Goal: Task Accomplishment & Management: Use online tool/utility

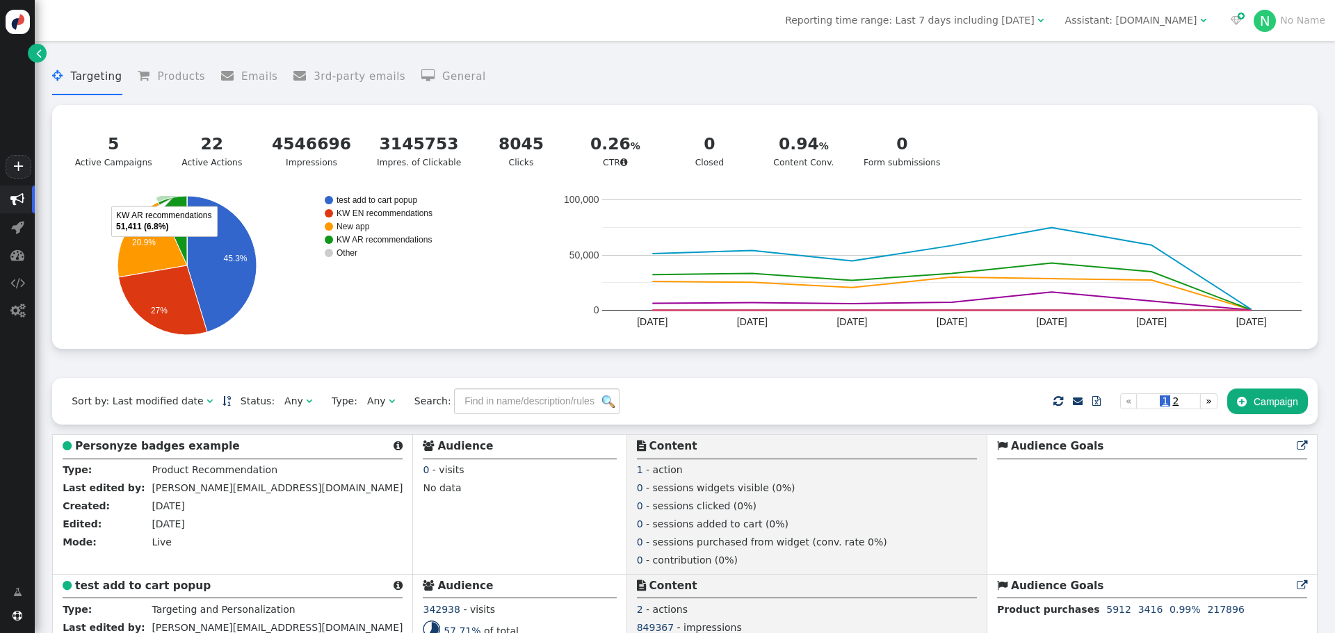
click at [38, 48] on span "" at bounding box center [39, 53] width 6 height 15
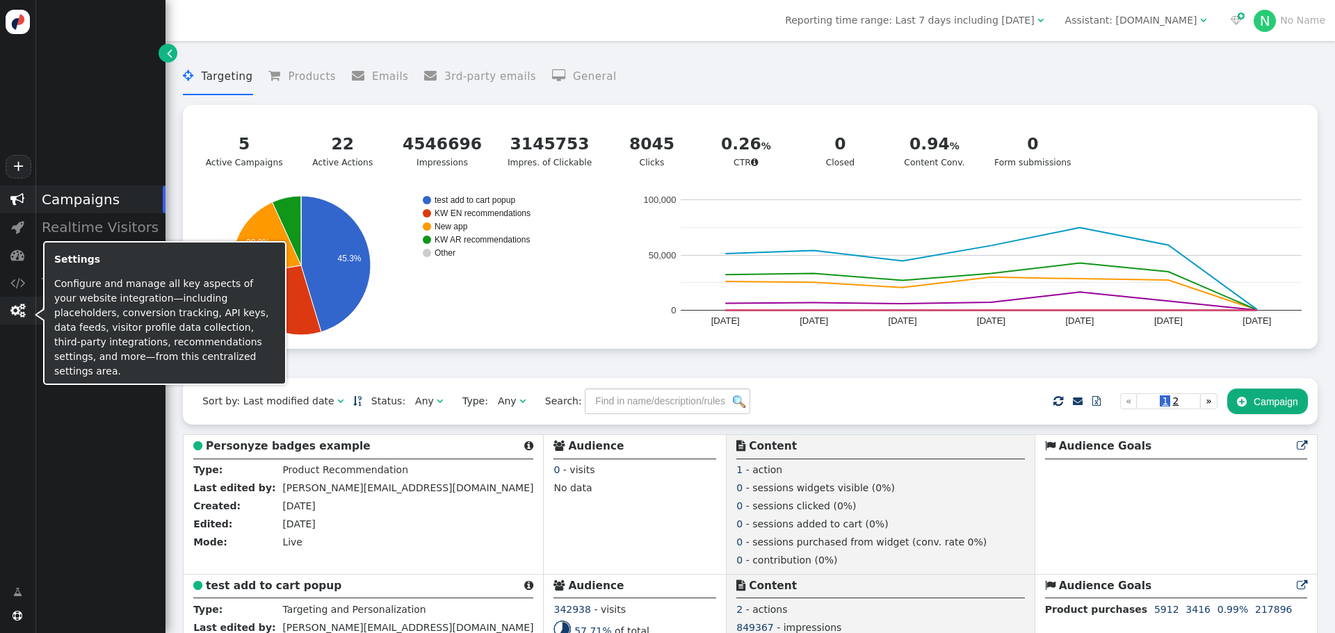
click at [10, 311] on span "" at bounding box center [17, 311] width 15 height 14
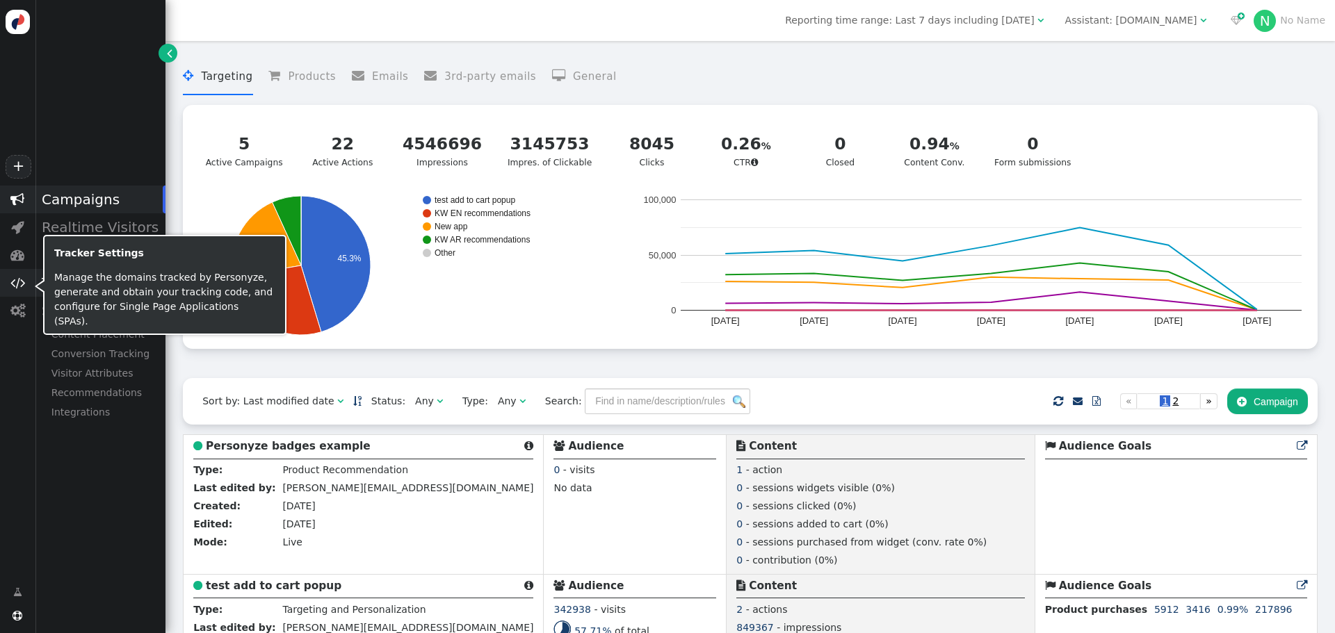
click at [34, 278] on span "" at bounding box center [17, 283] width 35 height 28
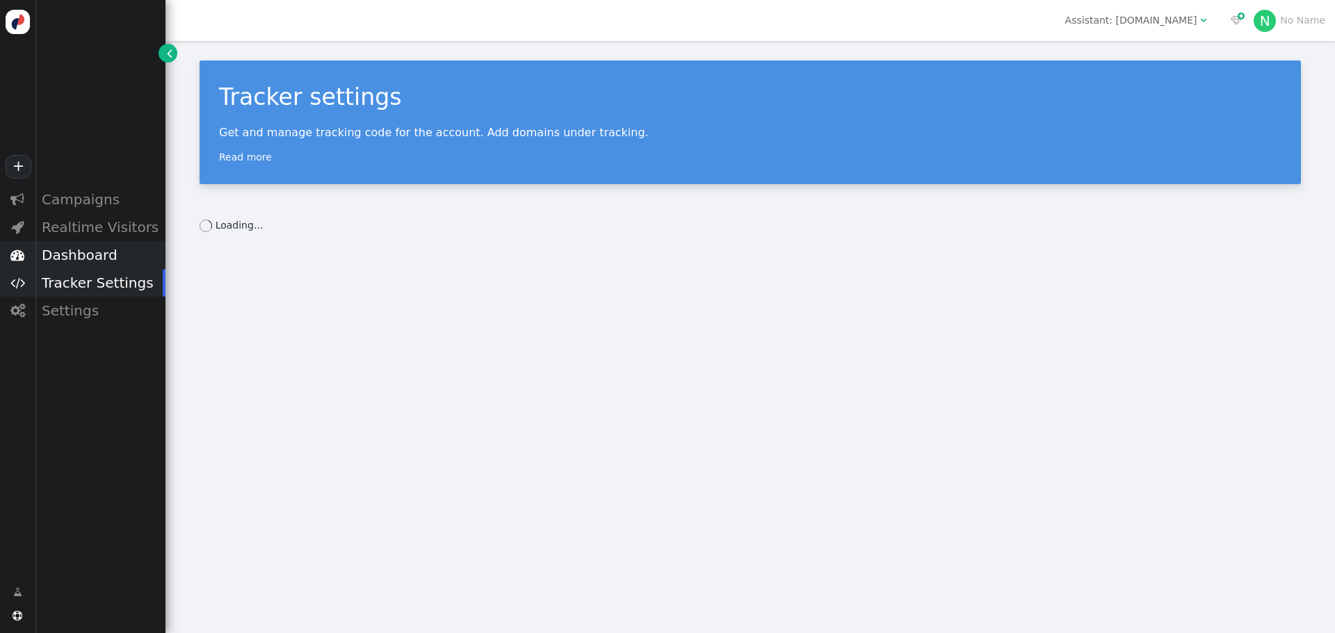
click at [24, 259] on span "" at bounding box center [17, 255] width 14 height 14
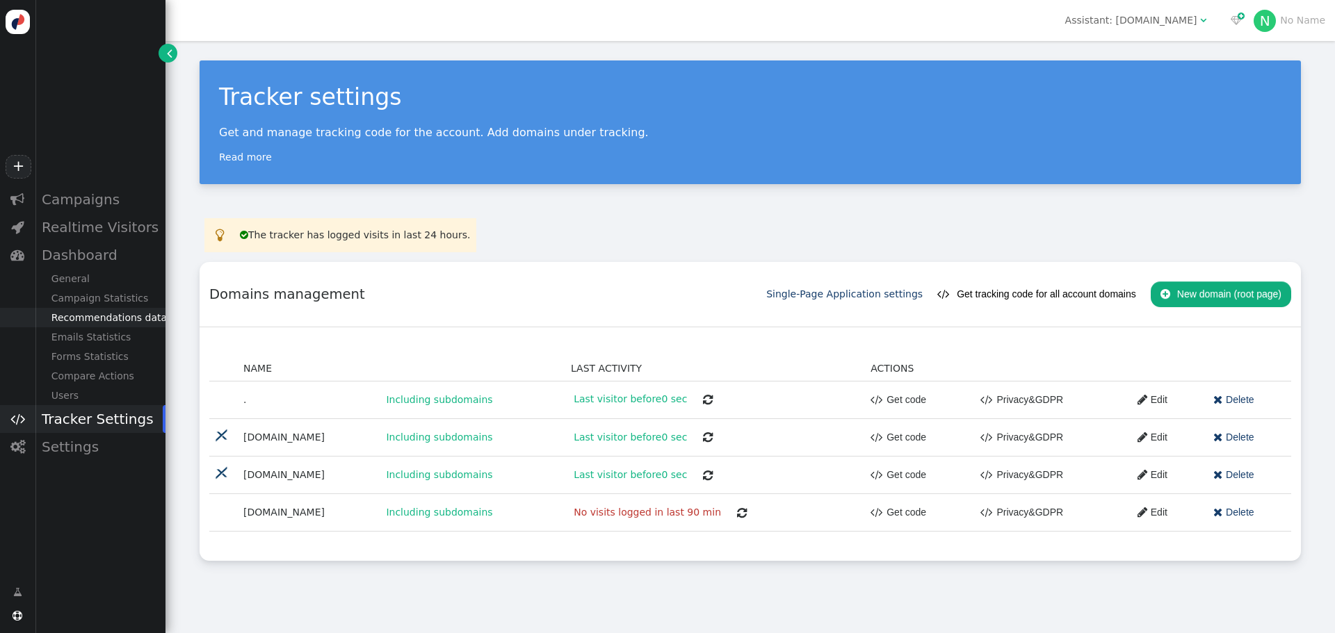
click at [85, 325] on div "Recommendations data" at bounding box center [100, 317] width 131 height 19
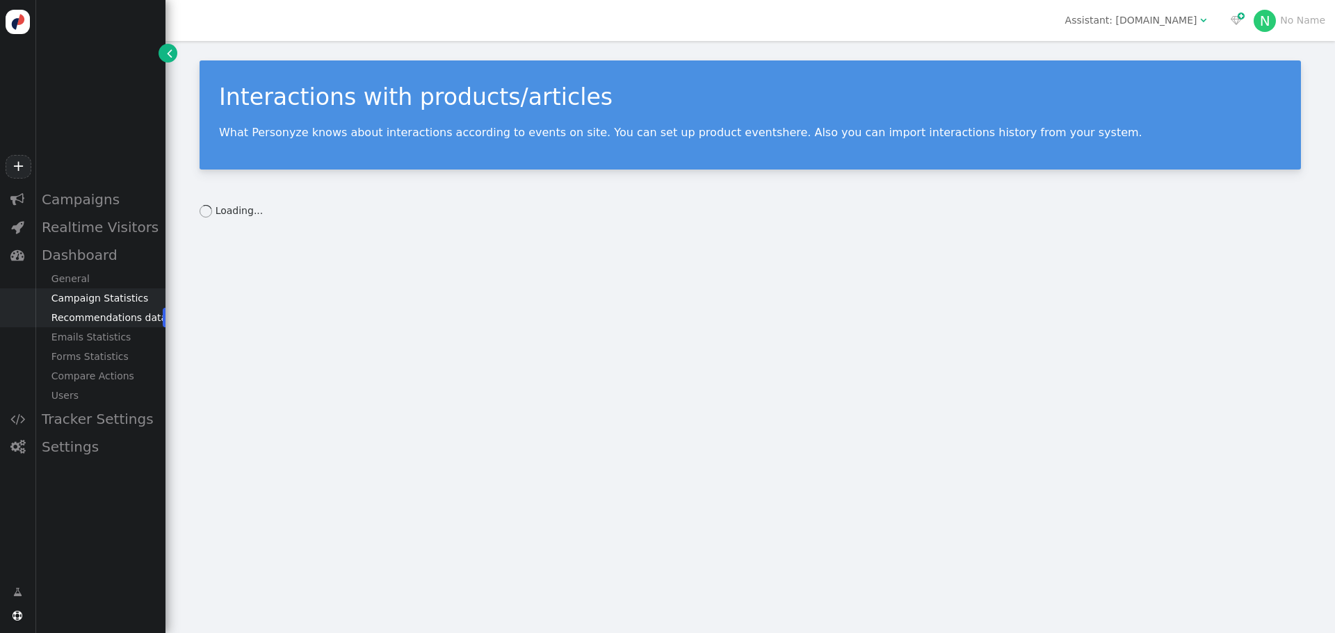
click at [89, 294] on div "Campaign Statistics" at bounding box center [100, 298] width 131 height 19
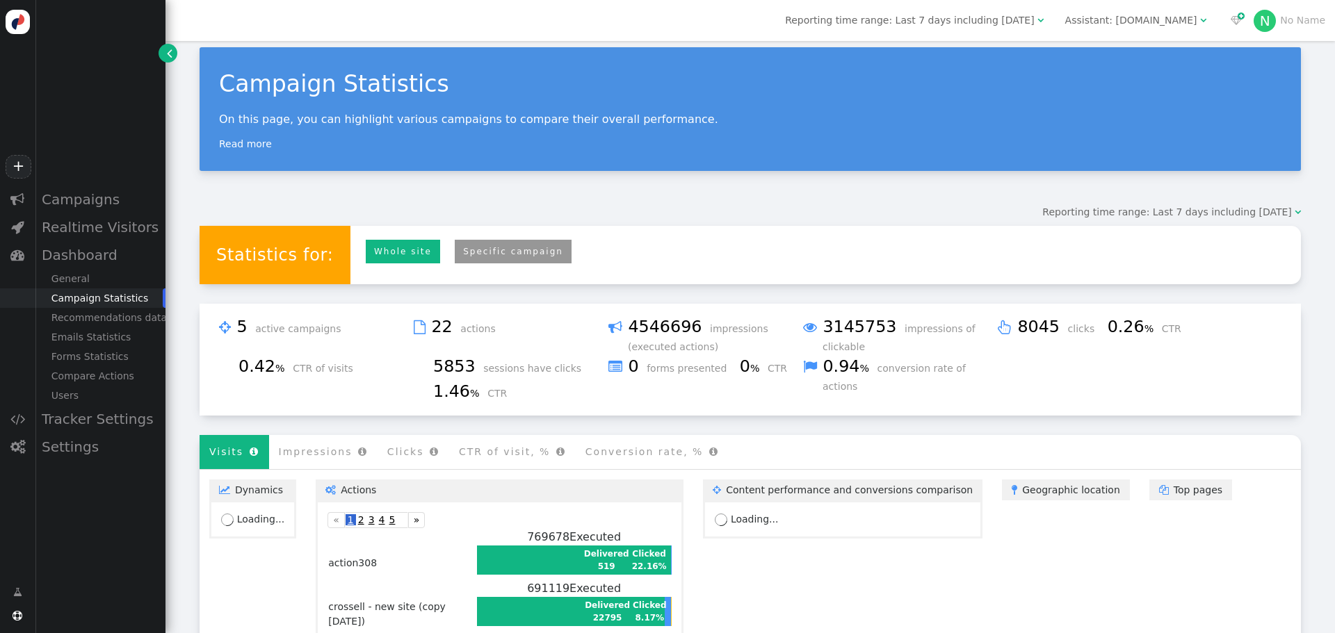
scroll to position [31, 0]
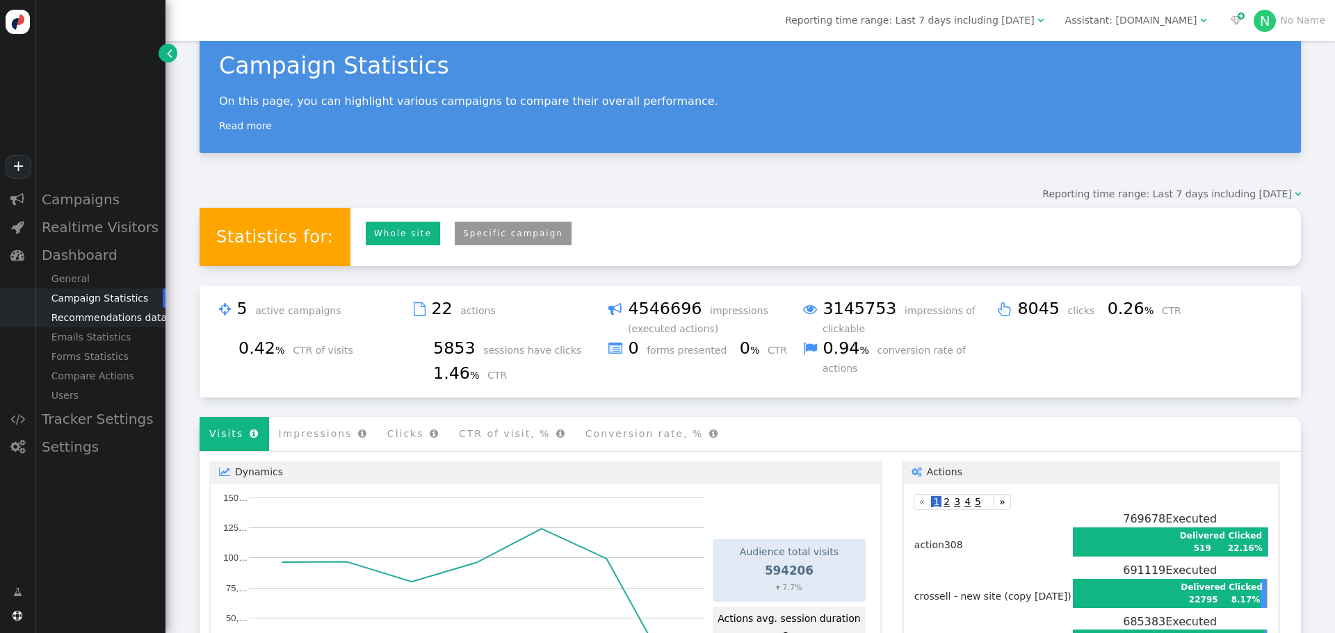
click at [73, 327] on div "Recommendations data" at bounding box center [100, 317] width 131 height 19
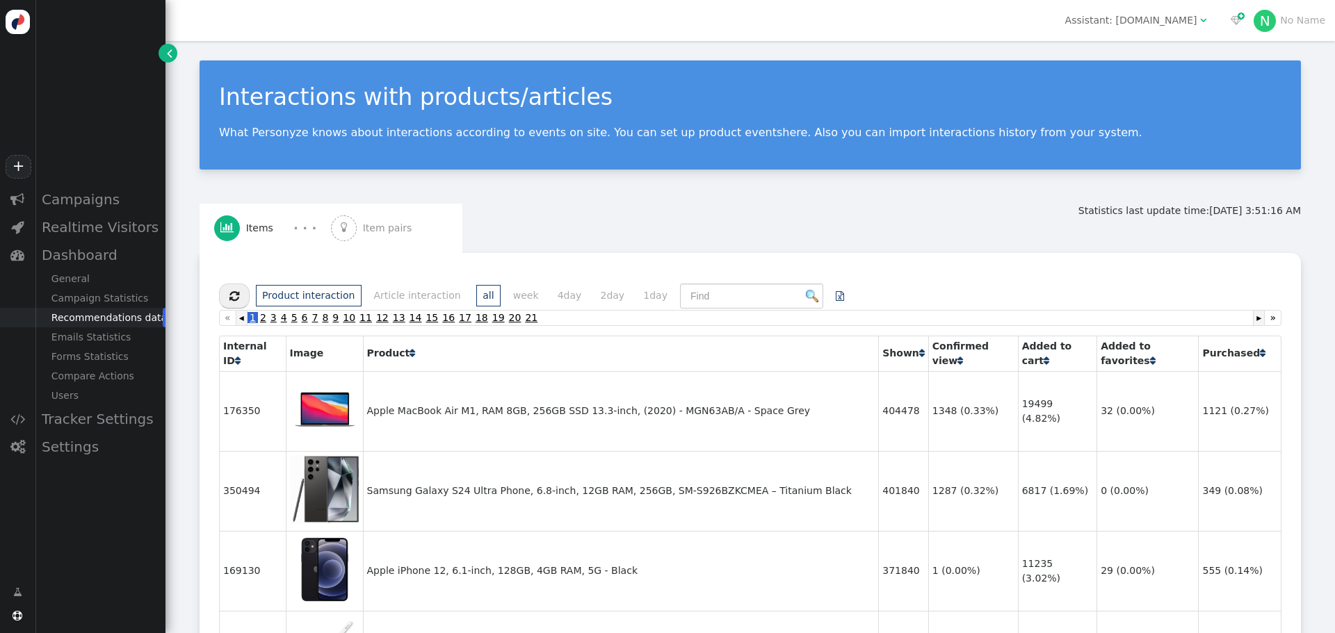
click at [346, 233] on span "" at bounding box center [344, 227] width 7 height 11
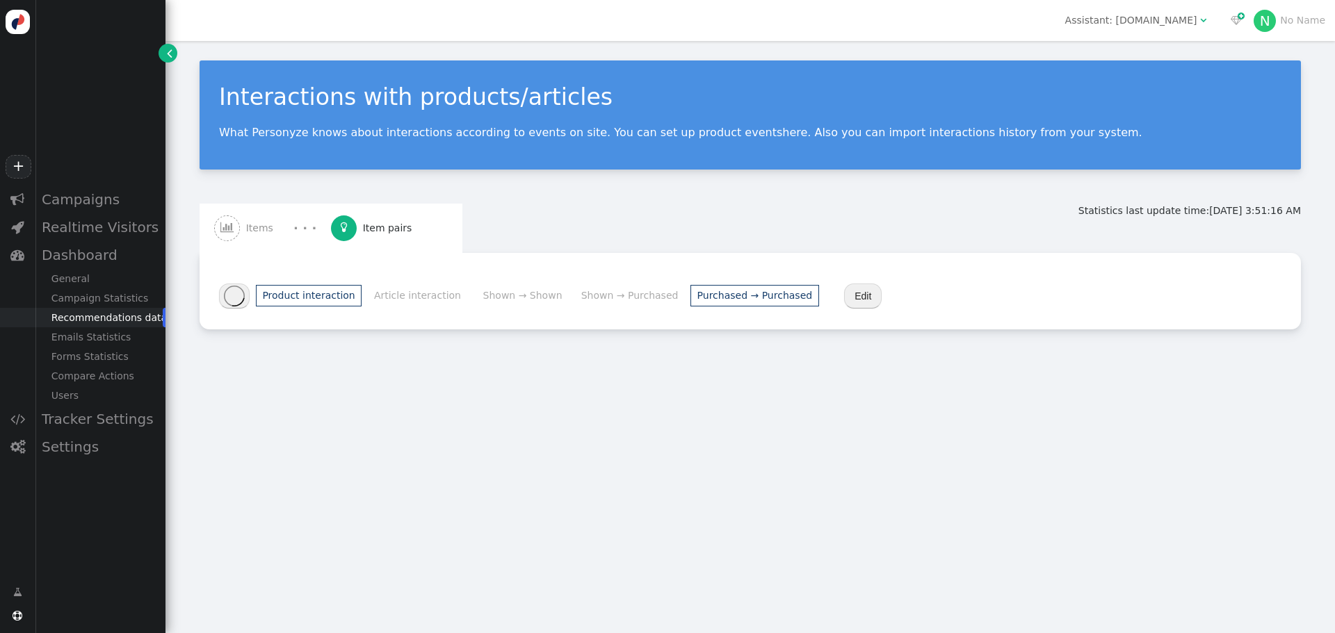
click at [690, 306] on li "Purchased → Purchased" at bounding box center [754, 296] width 128 height 22
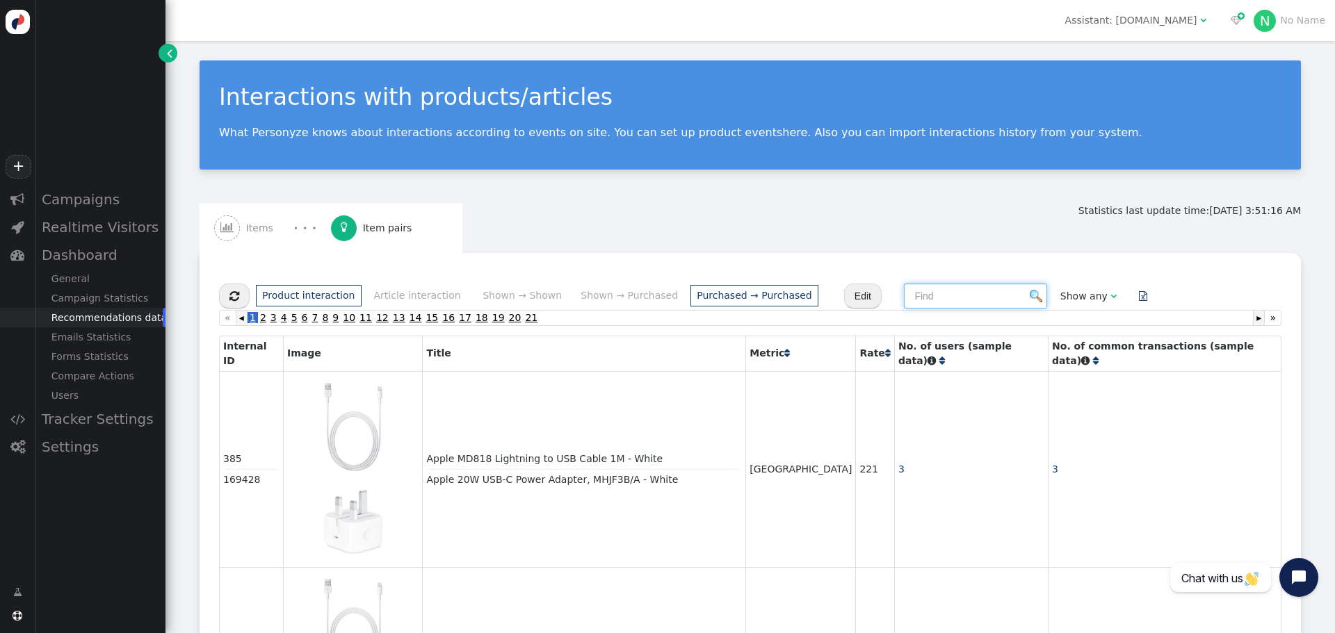
click at [928, 295] on input "text" at bounding box center [975, 296] width 143 height 25
paste input "Apple MacBook Air (2025), 13.6-inch, M4 chip, 16GB RAM, 256GB SSD, MW123AB/A - …"
type input "Apple MacBook Air (2025), 13.6-inch, M4 chip, 16GB RAM, 256GB SSD, MW123AB/A - …"
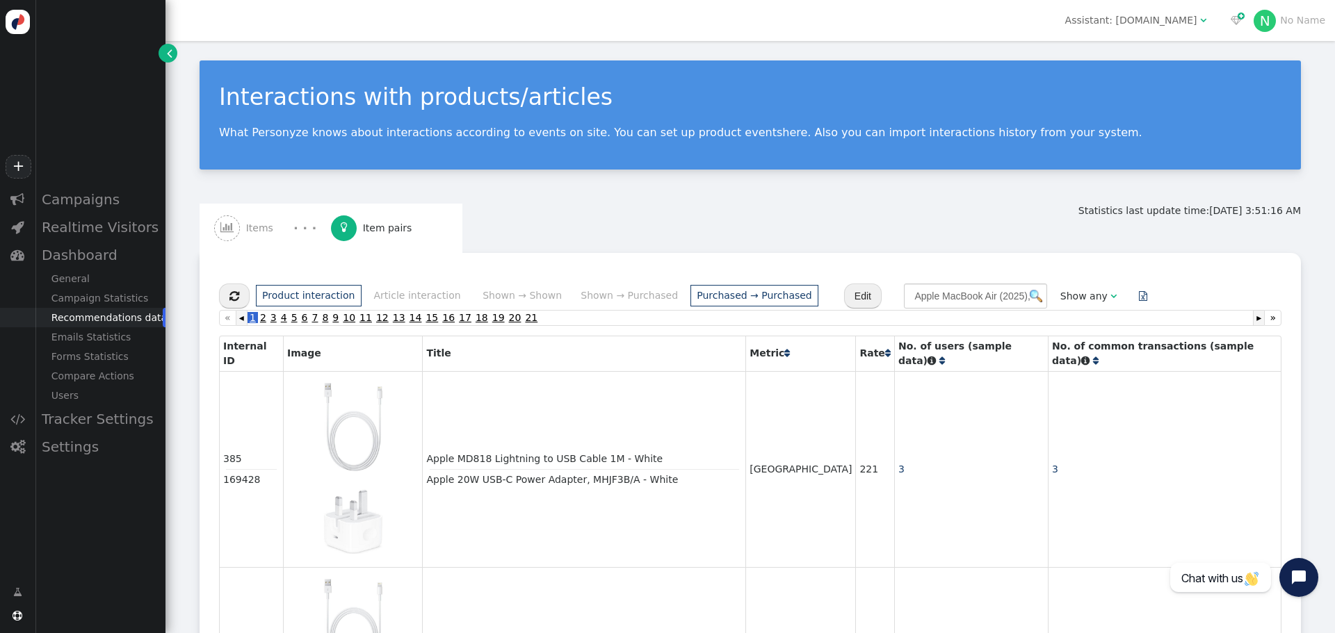
click at [1030, 296] on img at bounding box center [1036, 296] width 13 height 13
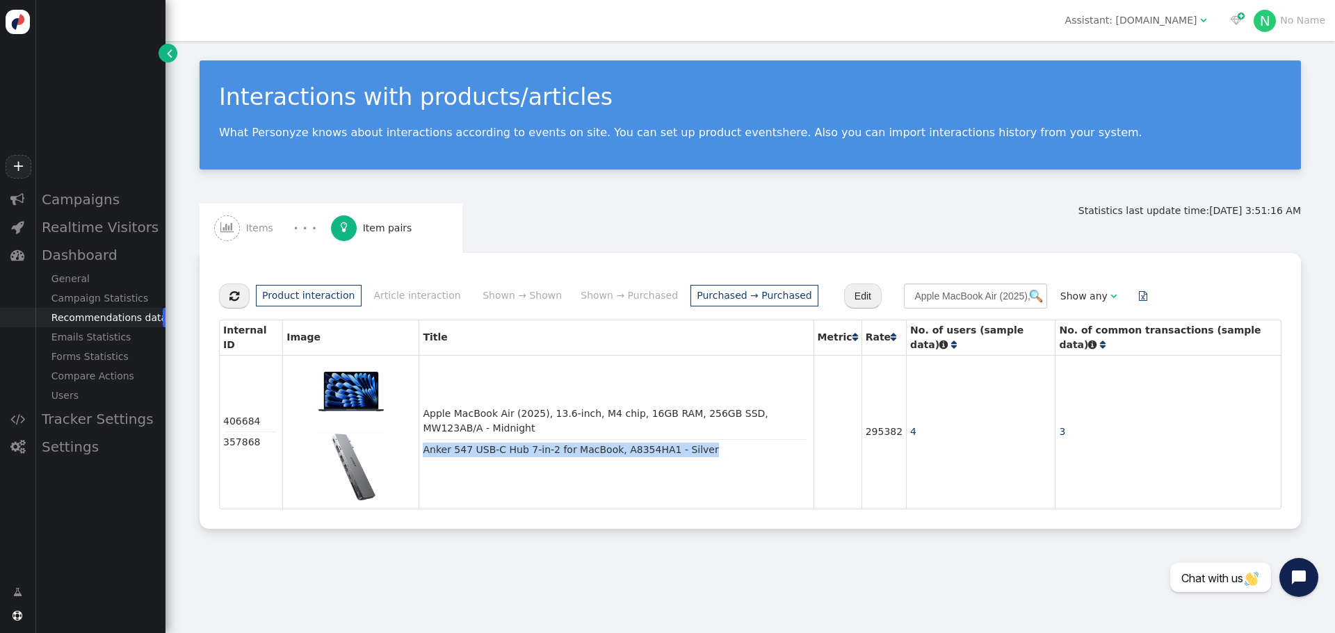
drag, startPoint x: 690, startPoint y: 455, endPoint x: 428, endPoint y: 463, distance: 262.2
click at [427, 462] on td "Apple MacBook Air (2025), 13.6-inch, M4 chip, 16GB RAM, 256GB SSD, MW123AB/A - …" at bounding box center [616, 432] width 394 height 154
copy div "Anker 547 USB-C Hub 7-in-2 for MacBook, A8354HA1 - Silver"
click at [1055, 561] on div "Interactions with products/articles What Personyze knows about interactions acc…" at bounding box center [749, 337] width 1169 height 592
click at [1030, 293] on img at bounding box center [1036, 296] width 13 height 13
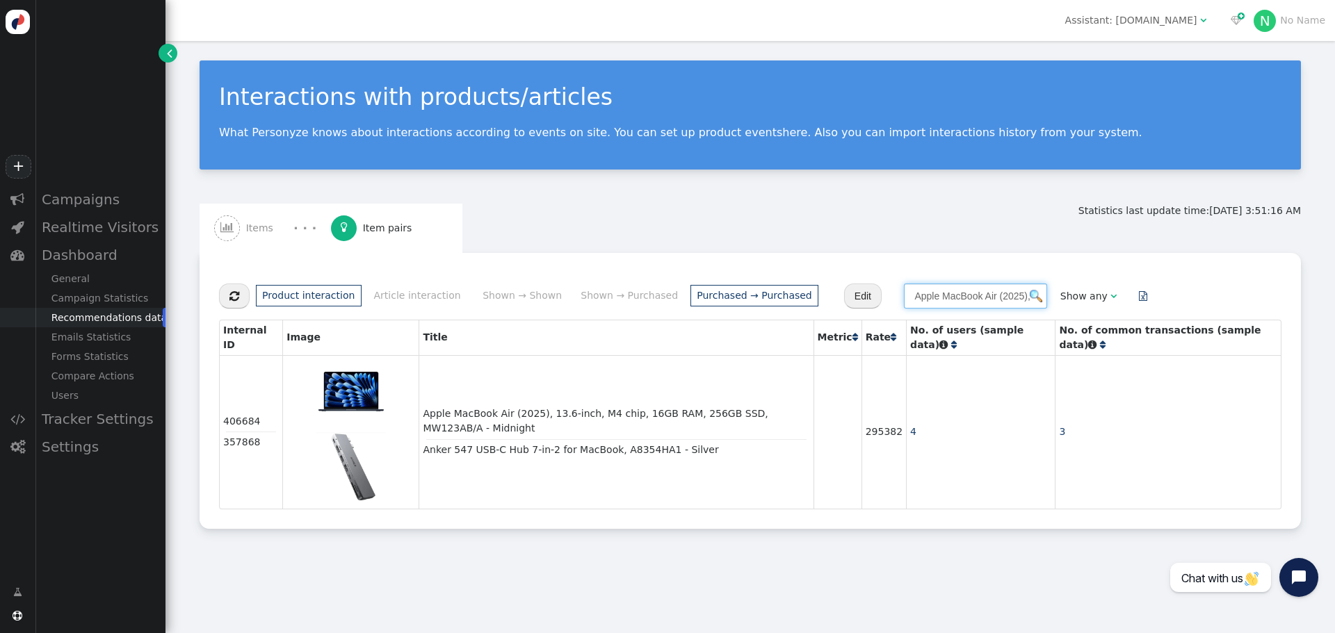
click at [921, 302] on input "Apple MacBook Air (2025), 13.6-inch, M4 chip, 16GB RAM, 256GB SSD, MW123AB/A - …" at bounding box center [975, 296] width 143 height 25
paste input "M2 (2024), 16GB RAM, 256GB SSD, 13.6-inch, MC7W4AB/A - Starl"
type input "Apple MacBook Air M2 (2024), 16GB RAM, 256GB SSD, 13.6-inch, MC7W4AB/A - Starli…"
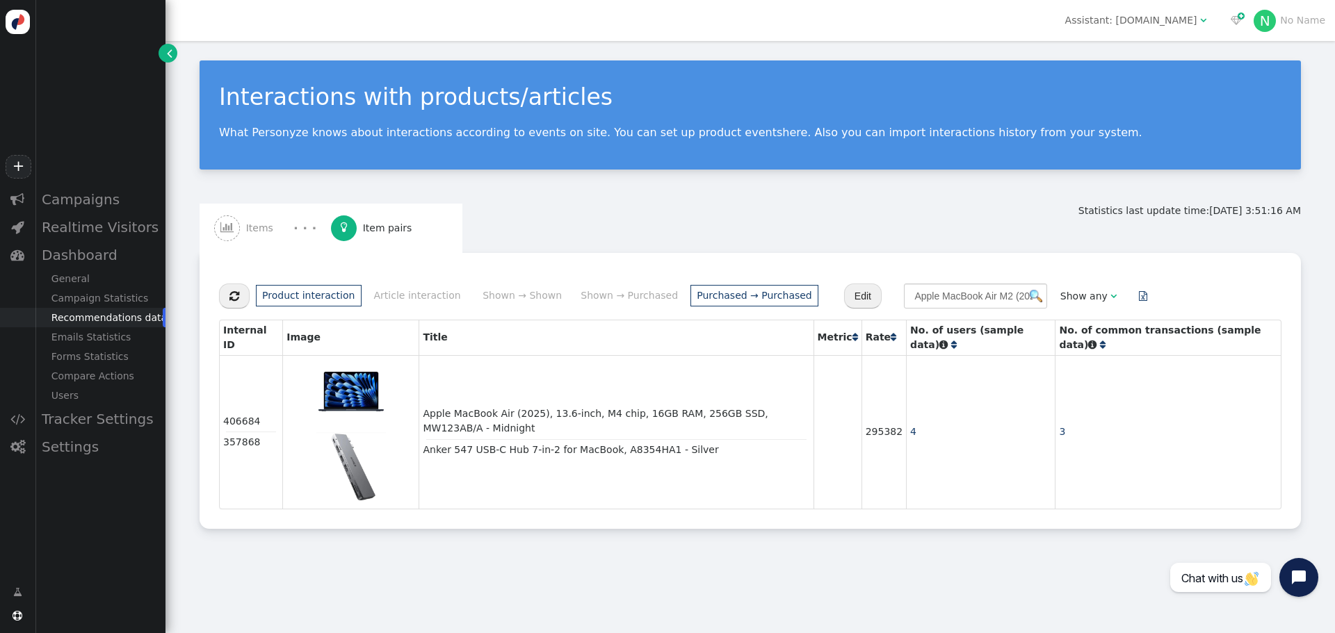
click at [1030, 298] on img at bounding box center [1036, 296] width 13 height 13
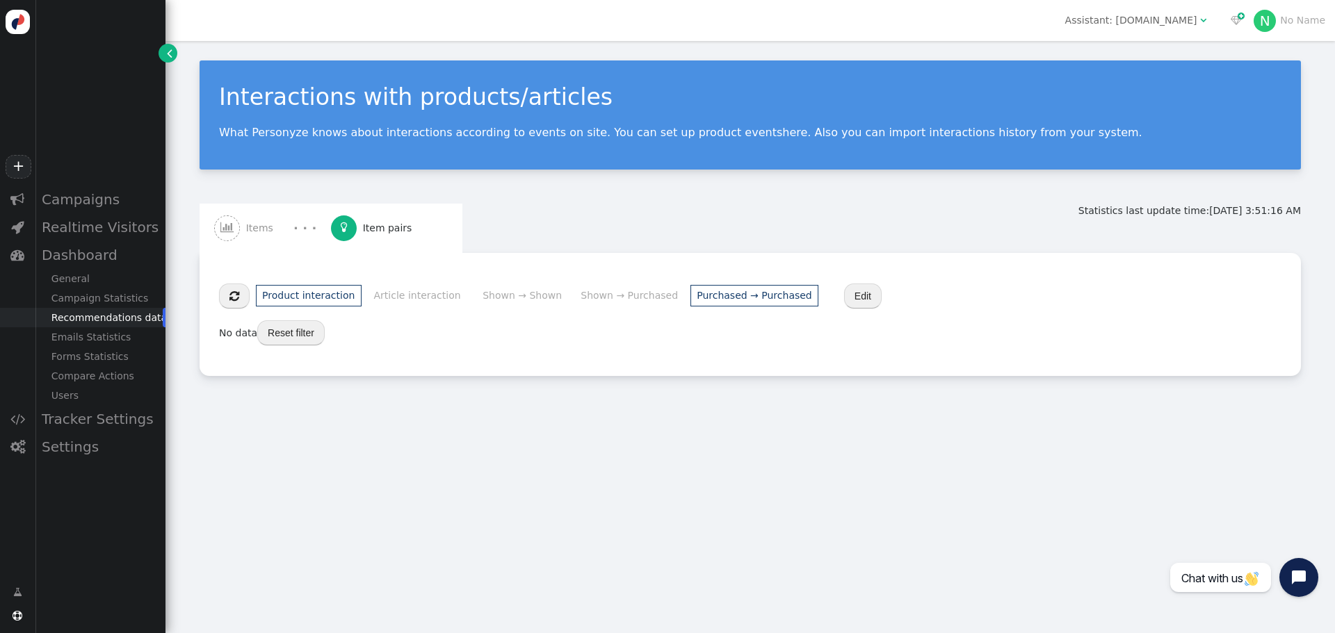
click at [642, 417] on div "Interactions with products/articles What Personyze knows about interactions acc…" at bounding box center [749, 337] width 1169 height 592
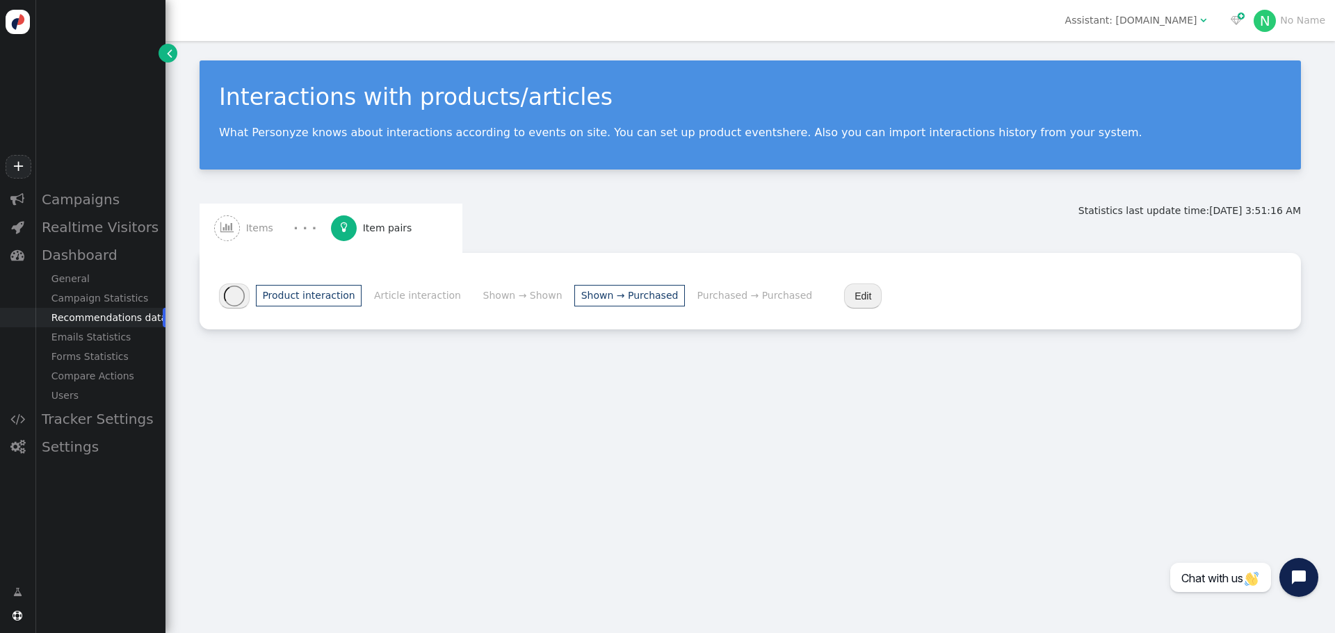
click at [589, 305] on li "Shown → Purchased" at bounding box center [629, 296] width 111 height 22
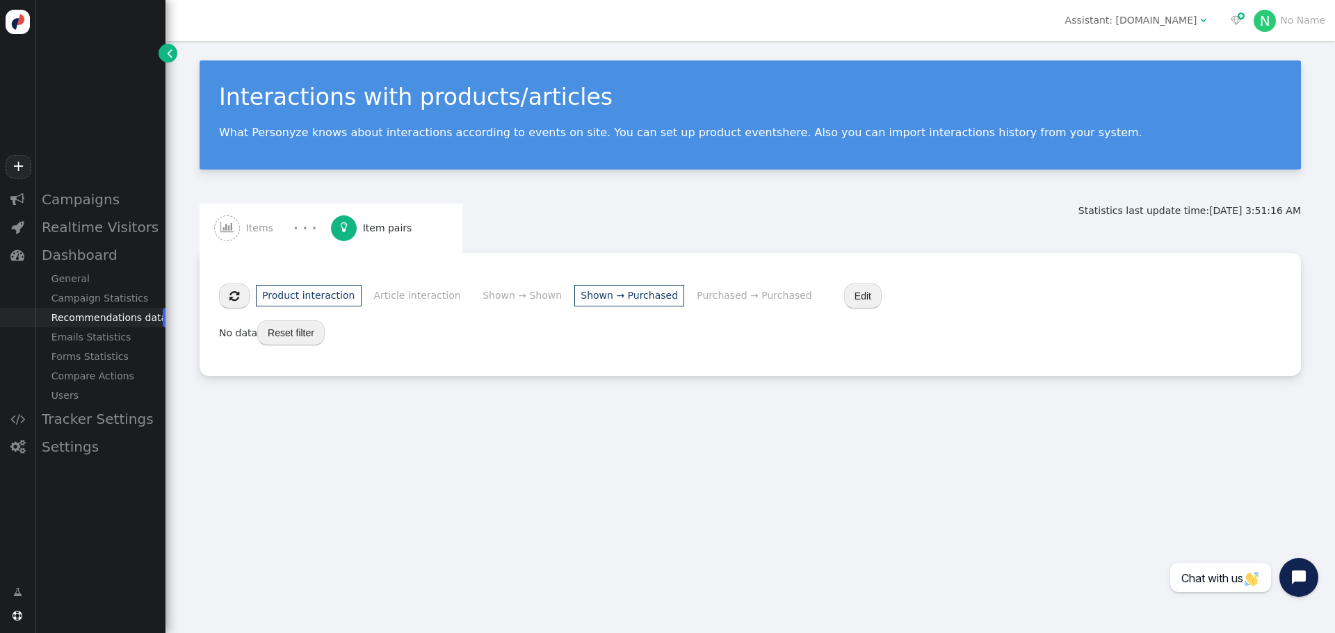
click at [408, 302] on li "Article interaction" at bounding box center [417, 296] width 100 height 22
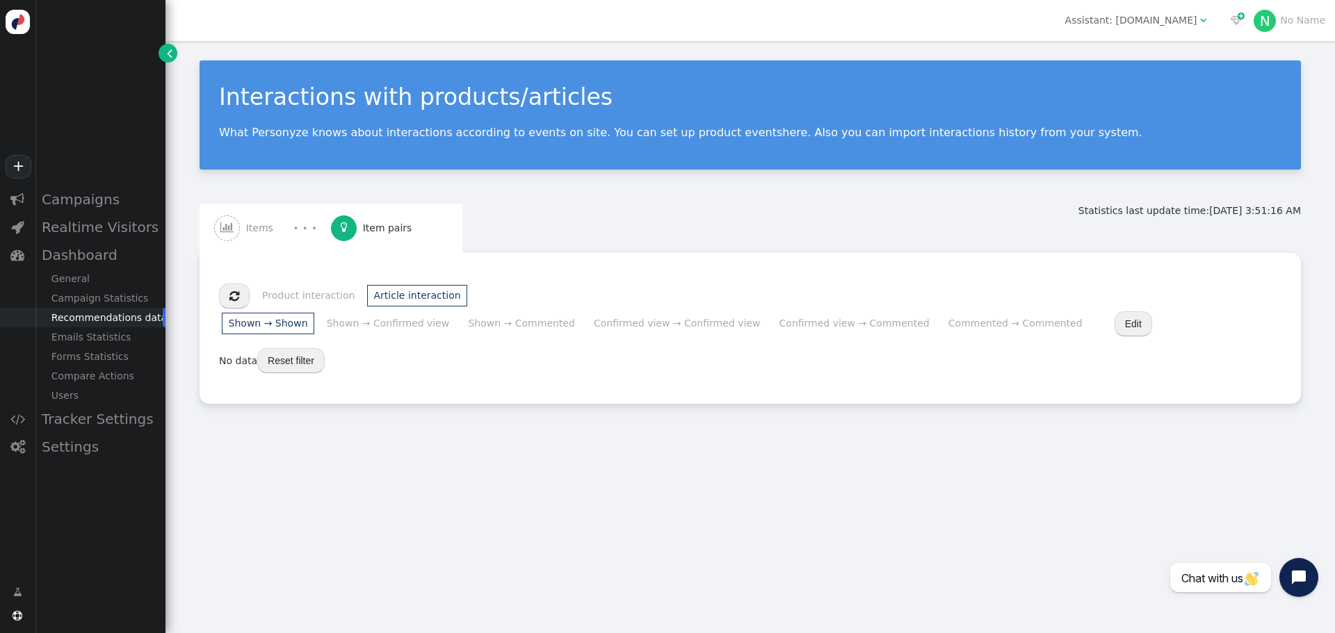
click at [344, 228] on span "" at bounding box center [344, 227] width 7 height 11
drag, startPoint x: 396, startPoint y: 304, endPoint x: 366, endPoint y: 304, distance: 29.2
click at [397, 304] on li "Article interaction" at bounding box center [417, 296] width 100 height 22
click at [234, 298] on span "" at bounding box center [234, 296] width 10 height 11
click at [77, 322] on div "Recommendations data" at bounding box center [100, 317] width 131 height 19
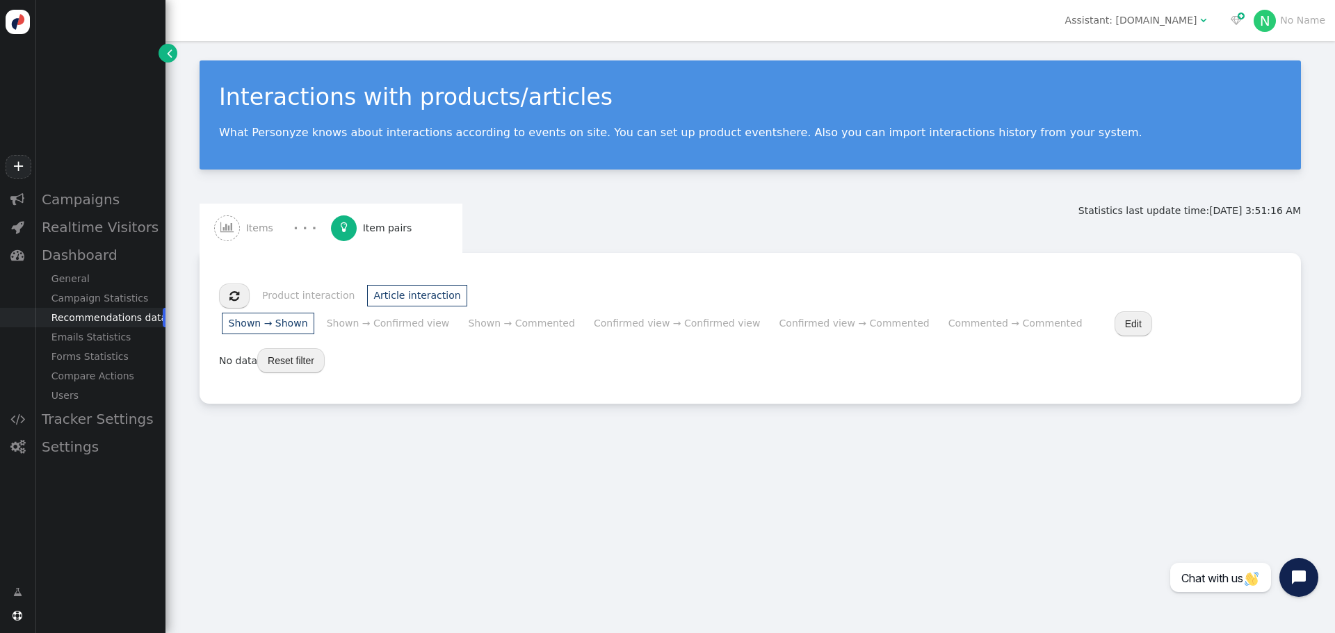
click at [224, 225] on span "" at bounding box center [226, 227] width 13 height 11
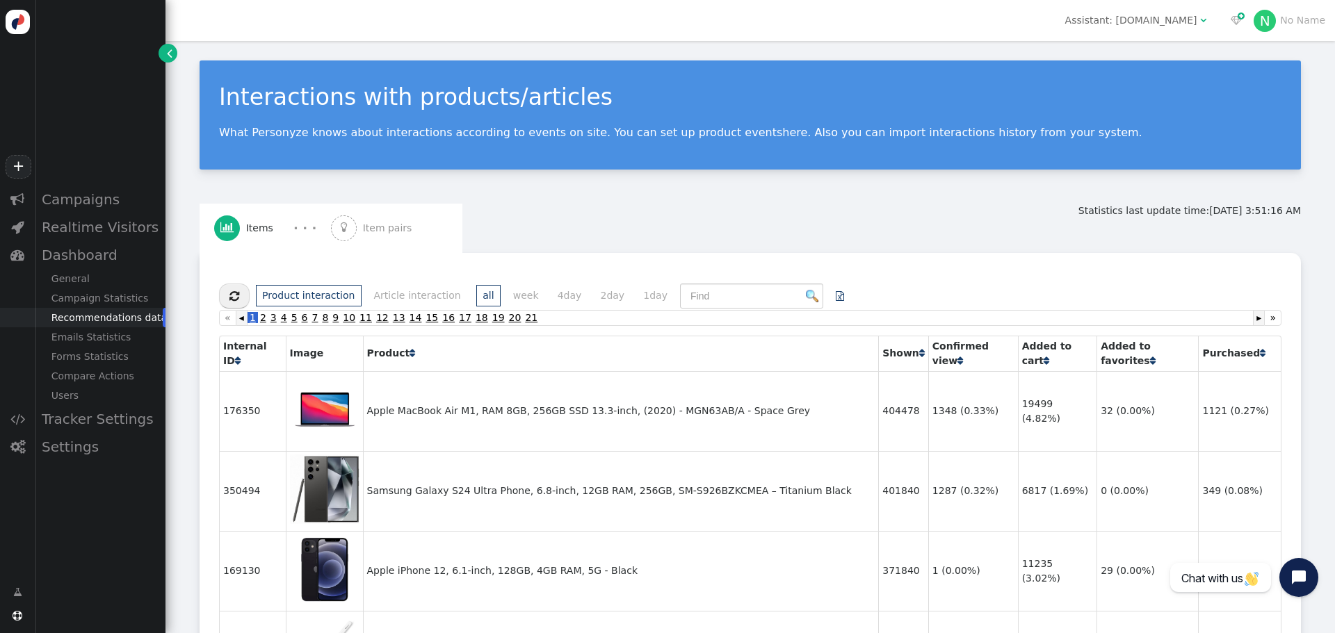
click at [369, 224] on span "Item pairs" at bounding box center [390, 228] width 55 height 15
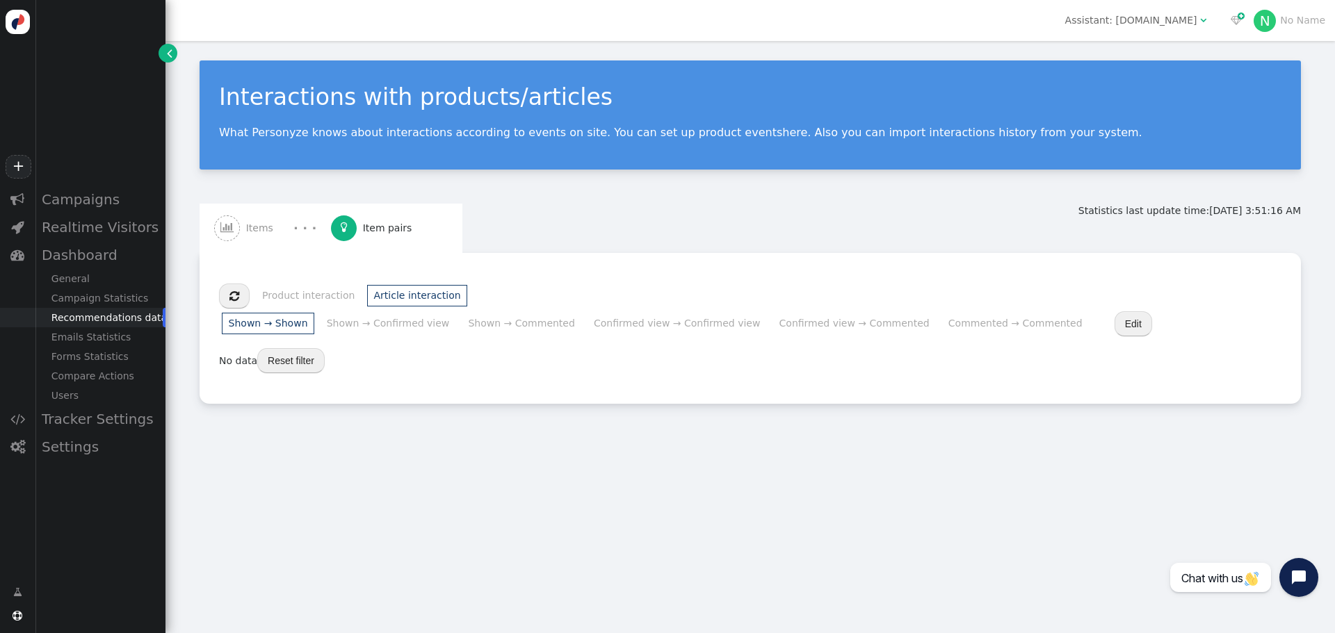
click at [314, 313] on li "Shown → Shown" at bounding box center [268, 324] width 92 height 22
click at [416, 295] on li "Article interaction" at bounding box center [417, 296] width 100 height 22
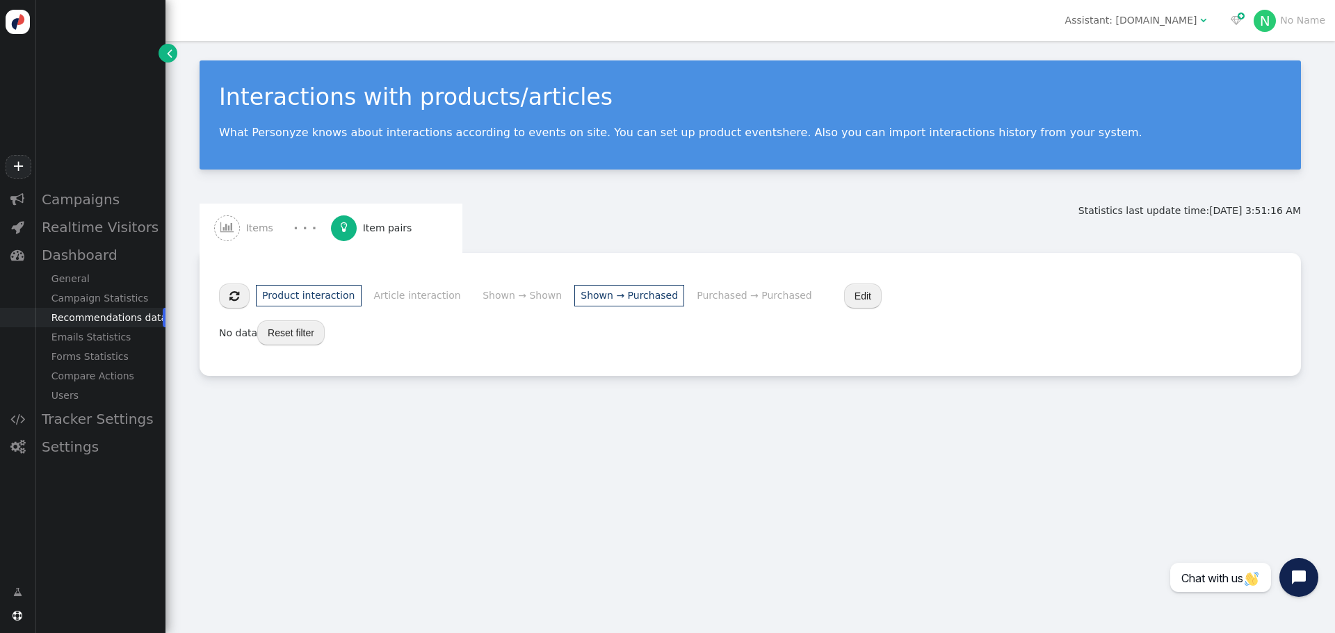
click at [330, 296] on li "Product interaction" at bounding box center [309, 296] width 106 height 22
click at [690, 293] on li "Purchased → Purchased" at bounding box center [754, 296] width 128 height 22
click at [829, 291] on span "Edit" at bounding box center [863, 295] width 76 height 11
click at [844, 294] on button "Edit" at bounding box center [863, 296] width 38 height 25
click at [1019, 302] on button "Cancel" at bounding box center [1044, 296] width 51 height 25
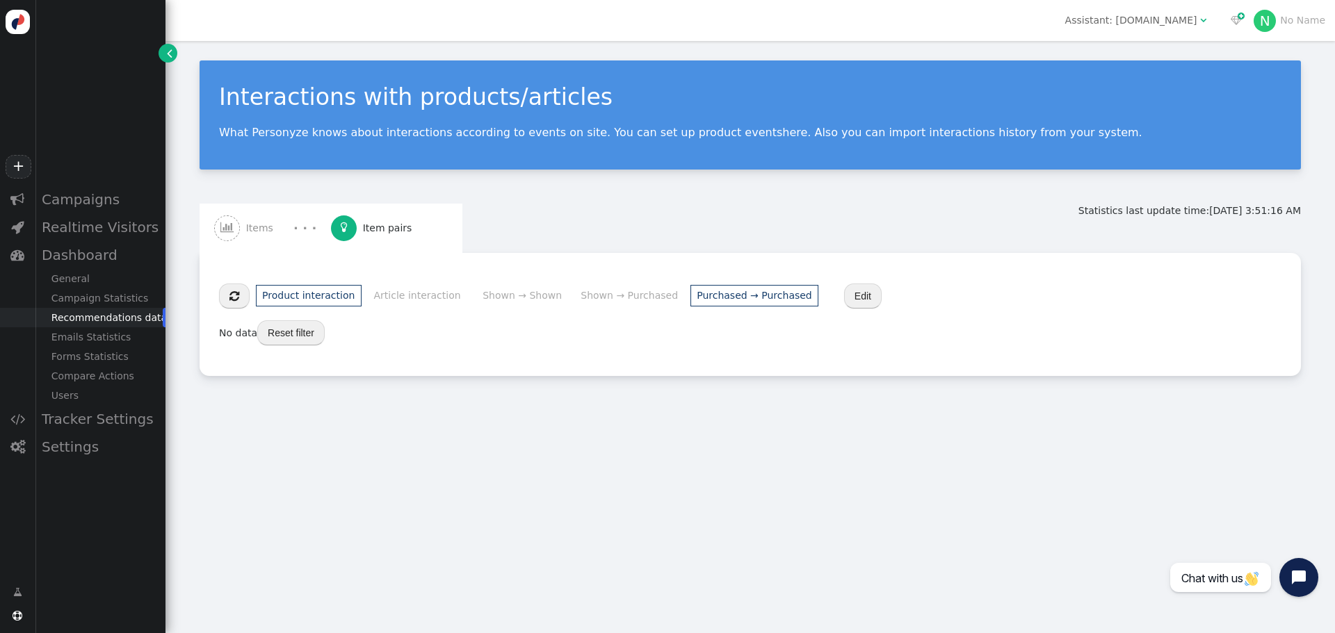
click at [289, 341] on button "Reset filter" at bounding box center [290, 333] width 67 height 25
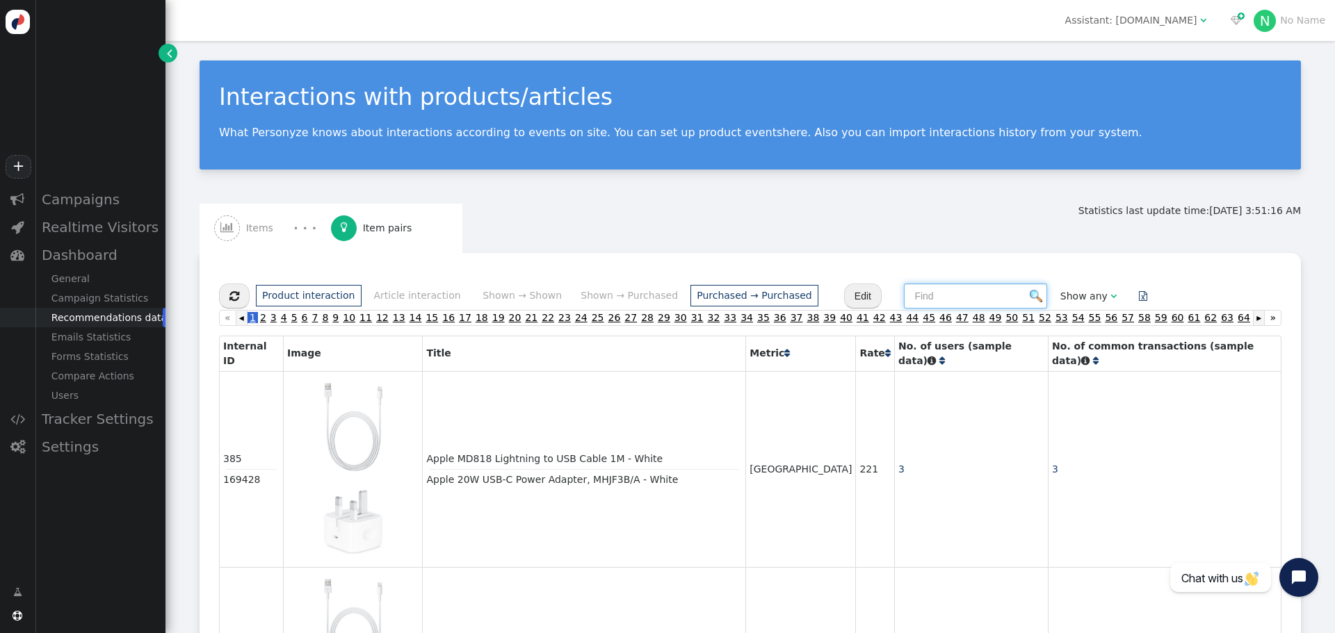
click at [907, 300] on input "text" at bounding box center [975, 296] width 143 height 25
paste input "Apple MacBook Air (2024), M3 Chip, 16GB RAM, 256GB SSD, 15.3-inch Liquid Retina…"
type input "Apple MacBook Air (2024), M3 Chip, 16GB RAM, 256GB SSD, 15.3-inch Liquid Retina…"
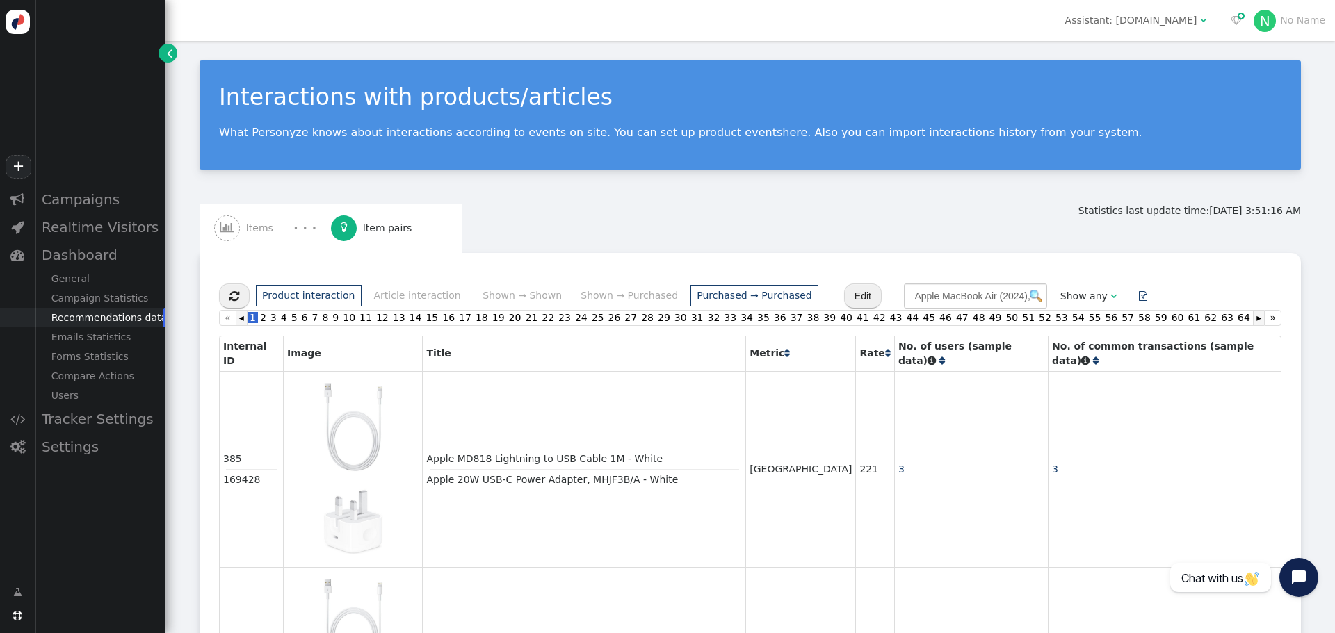
click at [1030, 296] on img at bounding box center [1036, 296] width 13 height 13
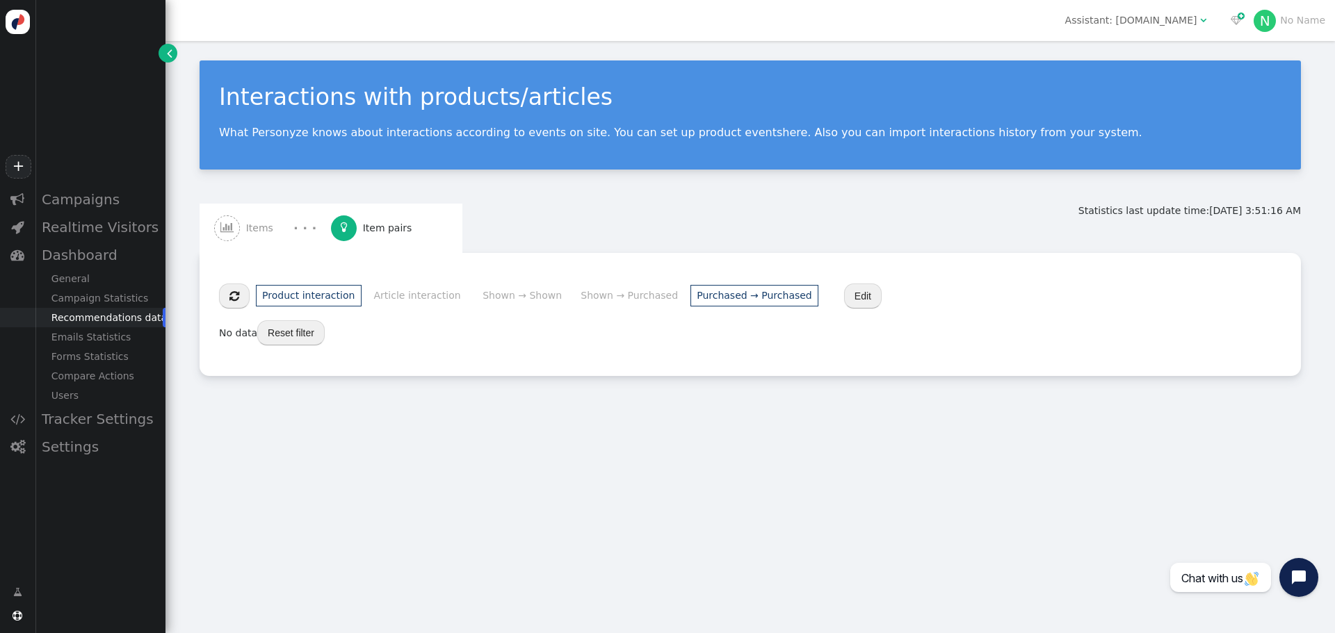
click at [305, 339] on button "Reset filter" at bounding box center [290, 333] width 67 height 25
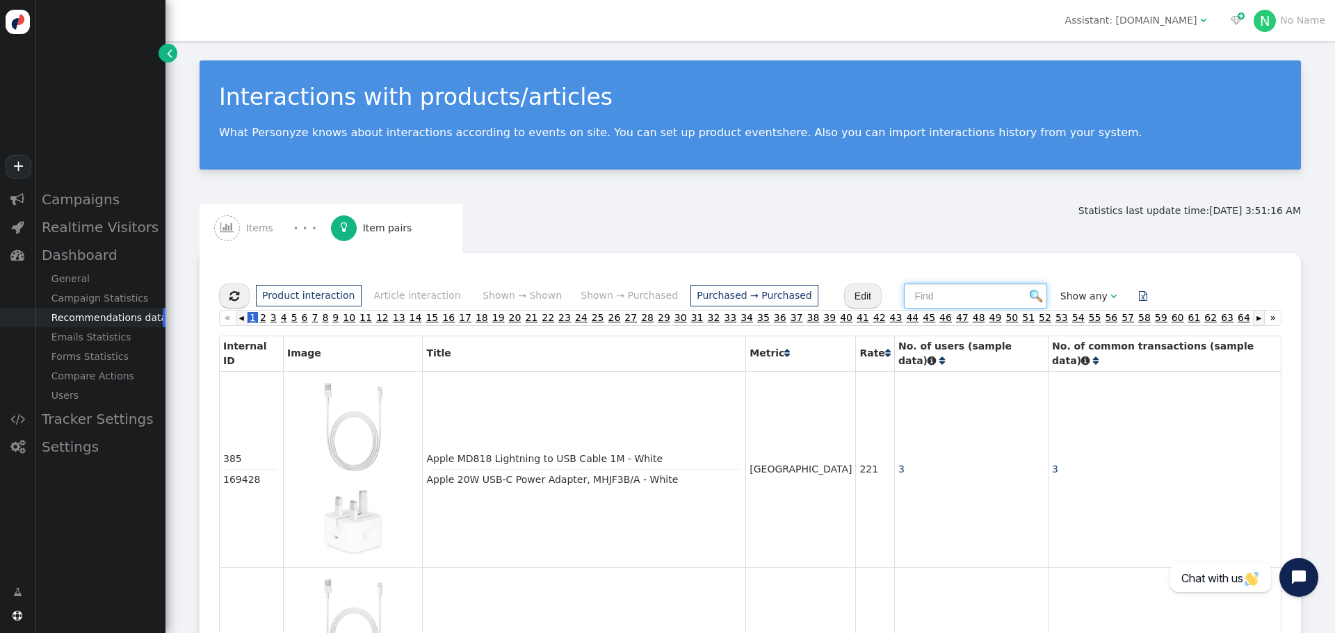
click at [904, 300] on input "text" at bounding box center [975, 296] width 143 height 25
paste input "Apple MacBook Air M2 (2024), 16GB RAM, 256GB SSD, 13.6-inch, MC7X4AB/A - Midnig…"
type input "Apple MacBook Air M2 (2024), 16GB RAM, 256GB SSD, 13.6-inch, MC7X4AB/A - Midnig…"
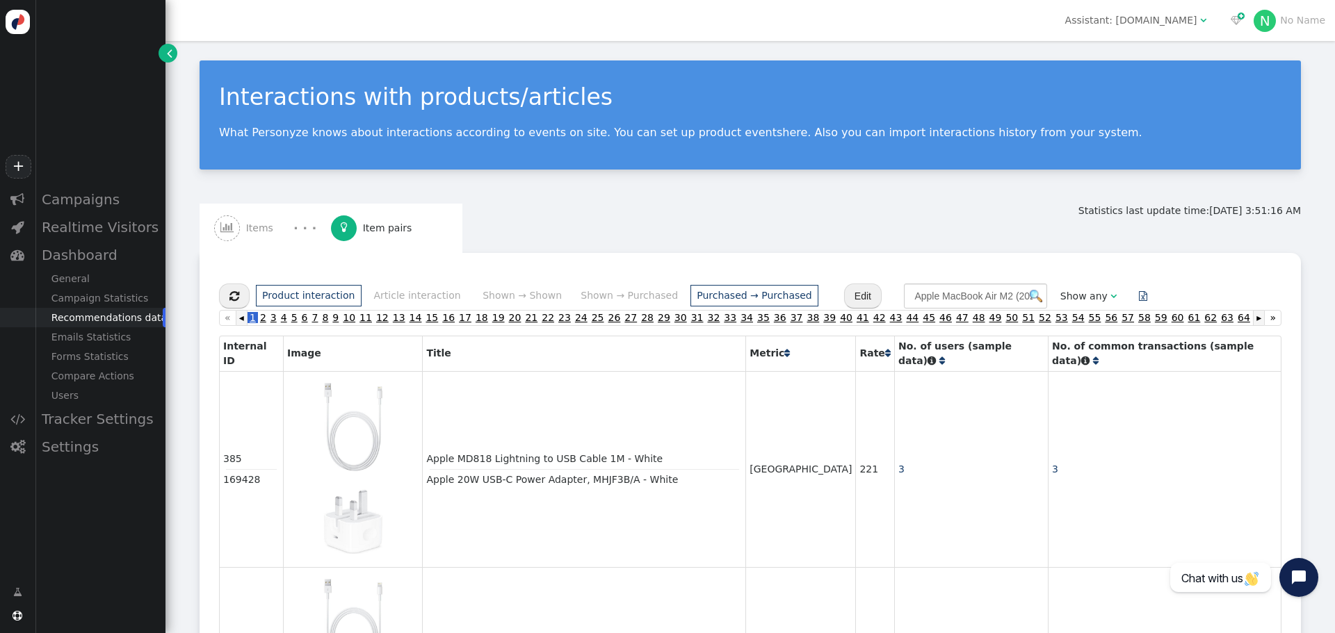
click at [1030, 295] on img at bounding box center [1036, 296] width 13 height 13
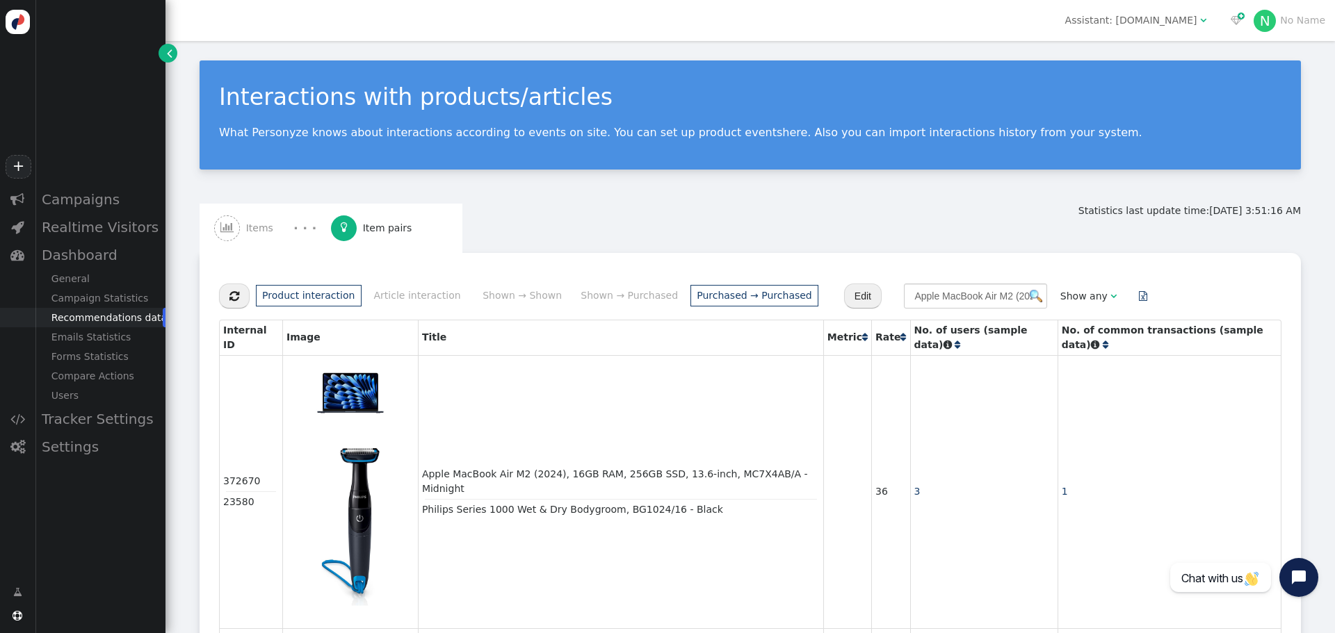
click at [1108, 340] on span "" at bounding box center [1106, 345] width 6 height 10
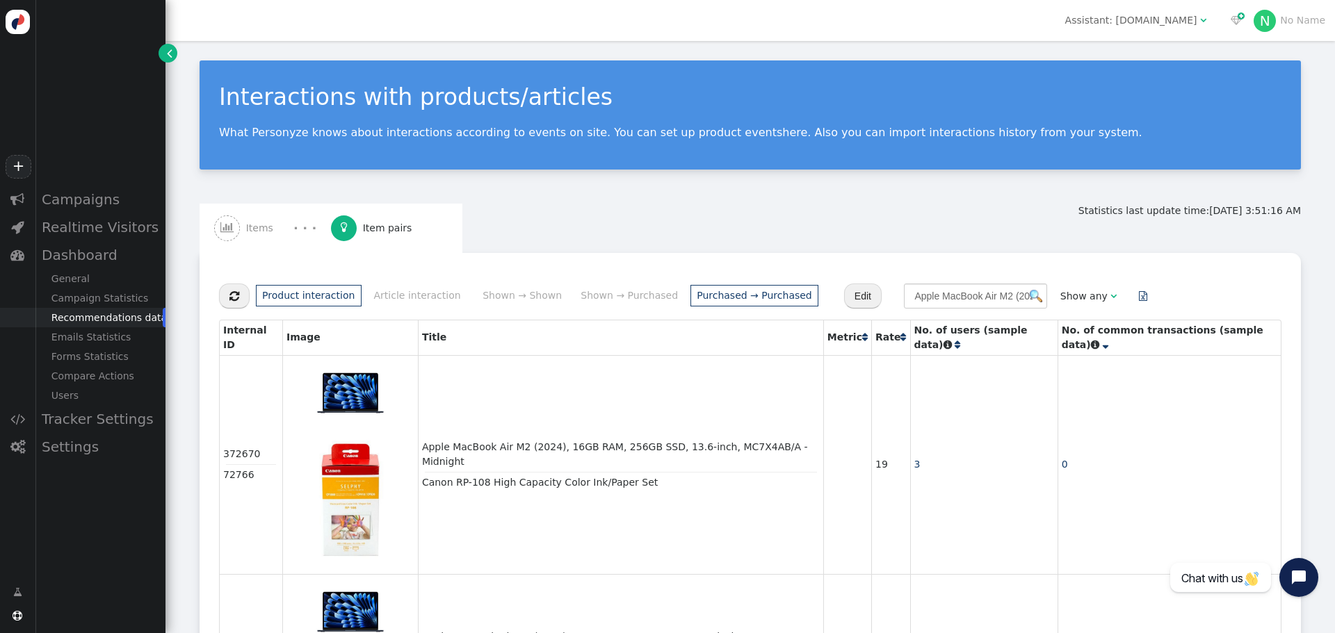
click at [1108, 340] on span "" at bounding box center [1106, 345] width 6 height 10
